Goal: Find specific page/section: Find specific page/section

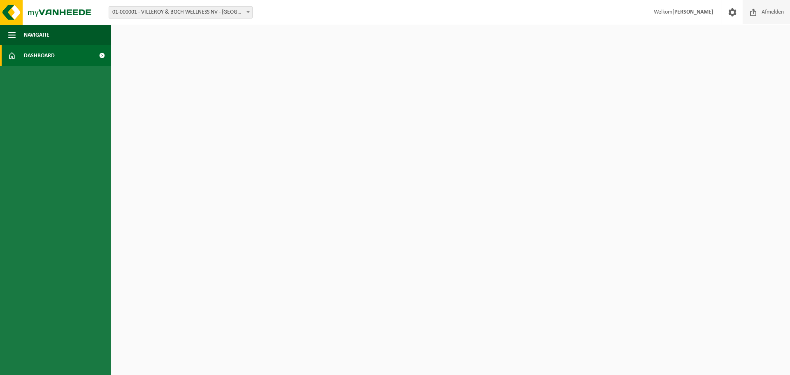
click at [758, 9] on span at bounding box center [753, 12] width 12 height 24
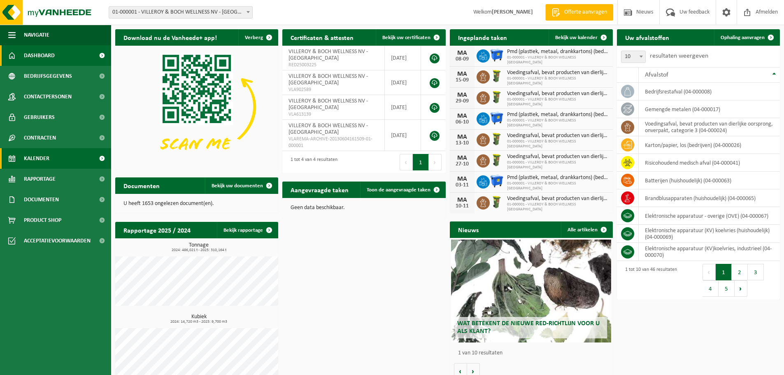
click at [31, 160] on span "Kalender" at bounding box center [37, 158] width 26 height 21
